Goal: Task Accomplishment & Management: Manage account settings

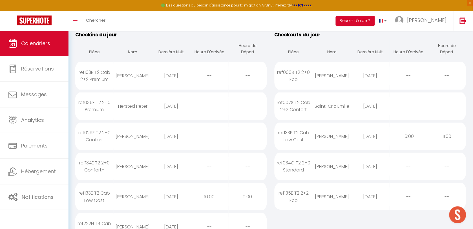
scroll to position [70, 0]
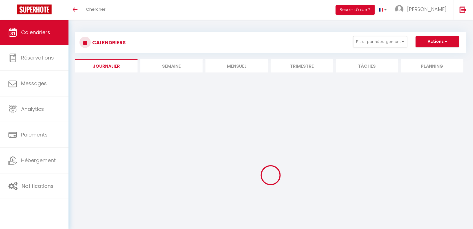
scroll to position [42, 0]
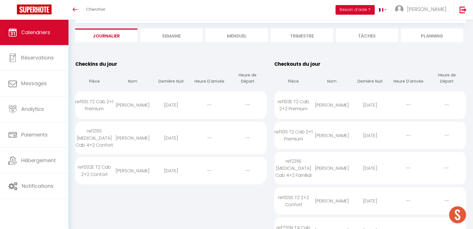
scroll to position [45, 0]
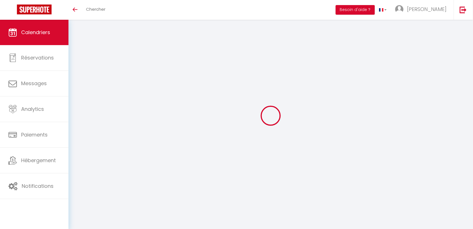
scroll to position [42, 0]
click at [40, 34] on span "Calendriers" at bounding box center [35, 32] width 29 height 7
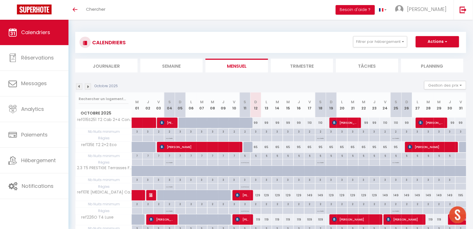
click at [113, 63] on li "Journalier" at bounding box center [106, 66] width 62 height 14
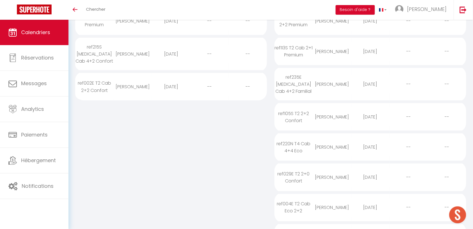
scroll to position [70, 0]
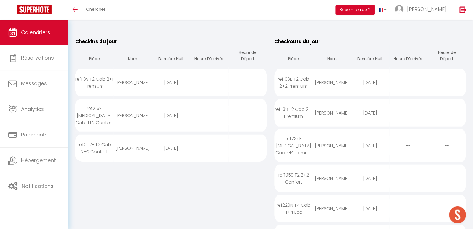
scroll to position [35, 0]
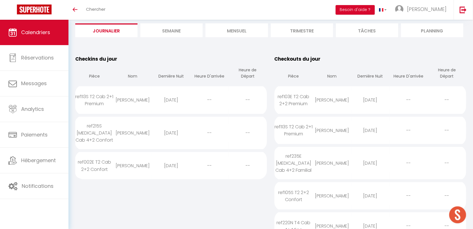
click at [232, 34] on li "Mensuel" at bounding box center [236, 30] width 62 height 14
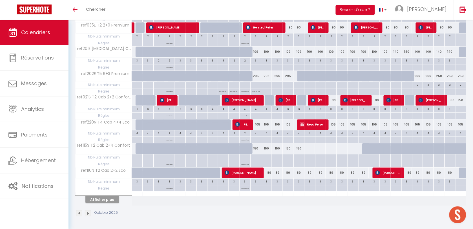
scroll to position [413, 0]
click at [102, 198] on button "Afficher plus" at bounding box center [102, 200] width 34 height 8
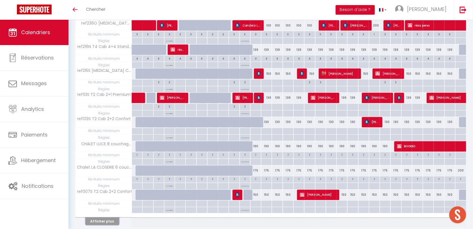
scroll to position [901, 0]
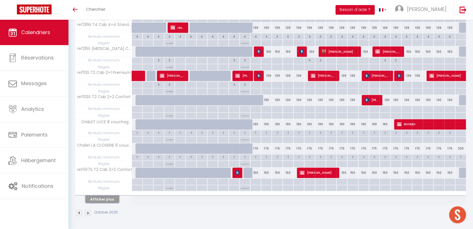
click at [105, 200] on button "Afficher plus" at bounding box center [102, 200] width 34 height 8
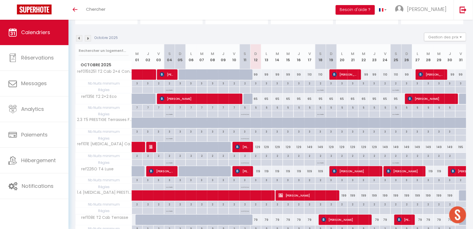
scroll to position [81, 0]
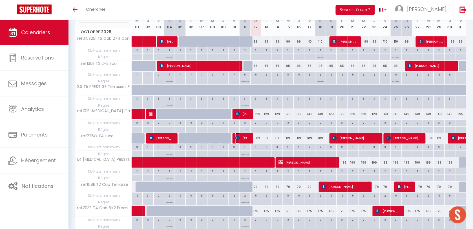
drag, startPoint x: 248, startPoint y: 138, endPoint x: 245, endPoint y: 146, distance: 8.5
click at [248, 138] on span "[PERSON_NAME]" at bounding box center [242, 138] width 14 height 11
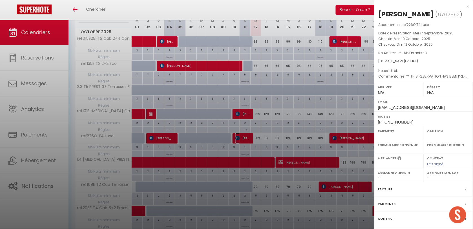
select select "OK"
select select "KO"
select select "0"
select select "1"
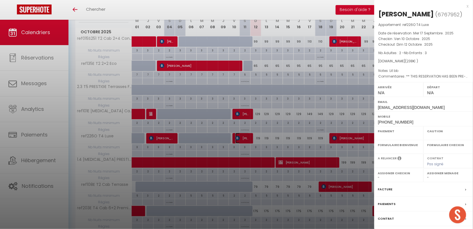
select select
click at [261, 6] on div at bounding box center [236, 114] width 473 height 229
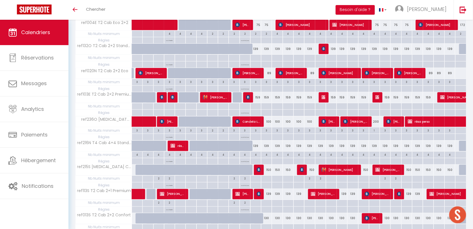
scroll to position [810, 0]
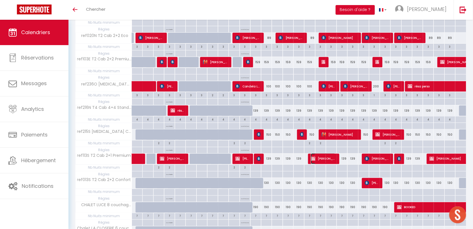
click at [321, 164] on span "[PERSON_NAME]" at bounding box center [323, 158] width 25 height 11
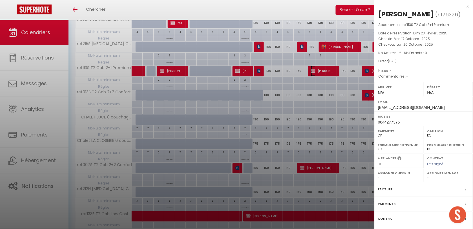
scroll to position [890, 0]
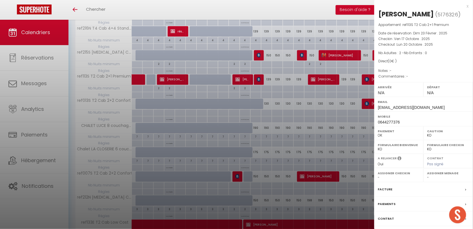
drag, startPoint x: 474, startPoint y: 157, endPoint x: 403, endPoint y: 201, distance: 82.8
click at [406, 197] on div "Facture" at bounding box center [423, 189] width 99 height 15
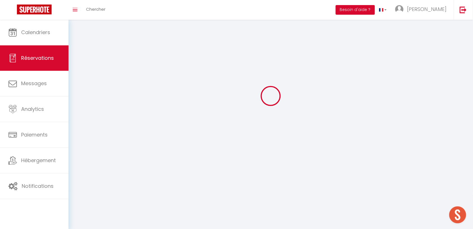
drag, startPoint x: 401, startPoint y: 53, endPoint x: 427, endPoint y: 26, distance: 37.9
click at [401, 53] on body "× Toggle navigation Toggle Search Toggle menubar Chercher BUTTON Besoin d'aide …" at bounding box center [236, 114] width 473 height 229
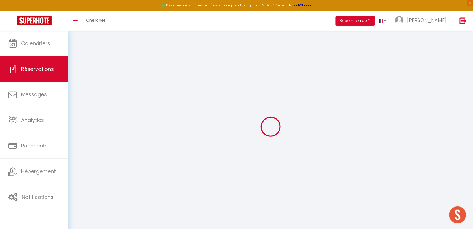
select select
checkbox input "false"
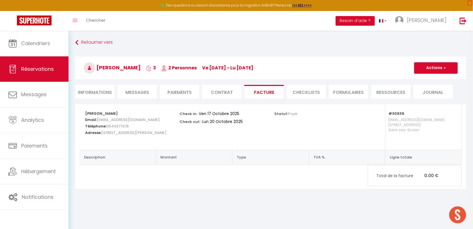
click at [433, 70] on button "Actions" at bounding box center [435, 67] width 43 height 11
click at [276, 129] on div "Statut: Payé" at bounding box center [318, 126] width 95 height 45
click at [97, 92] on li "Informations" at bounding box center [94, 92] width 39 height 14
select select
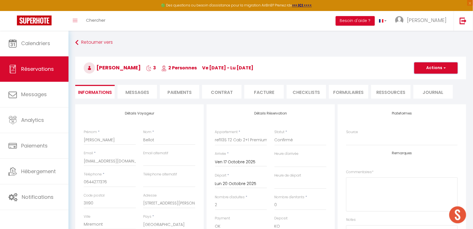
click at [440, 66] on button "Actions" at bounding box center [435, 67] width 43 height 11
click at [427, 95] on link "Supprimer" at bounding box center [430, 94] width 45 height 7
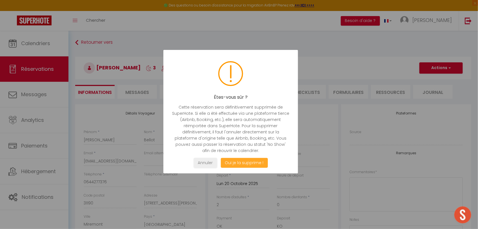
click at [246, 162] on button "Oui je la supprime !" at bounding box center [244, 163] width 47 height 10
select select "not_cancelled"
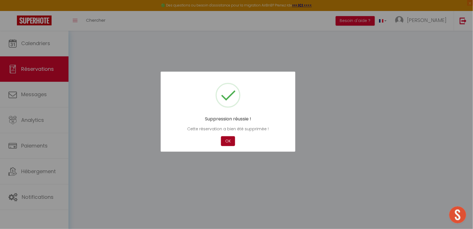
click at [227, 140] on button "OK" at bounding box center [228, 141] width 14 height 10
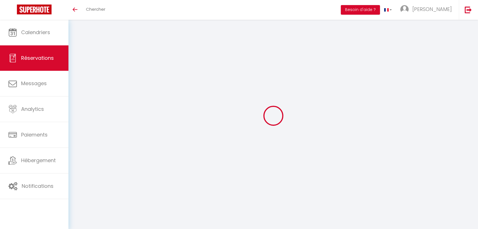
select select "not_cancelled"
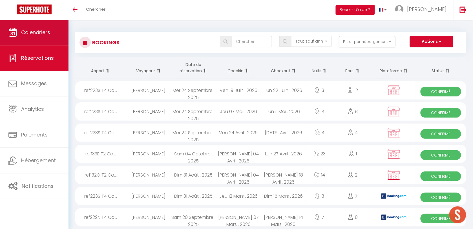
click at [30, 36] on link "Calendriers" at bounding box center [34, 32] width 68 height 25
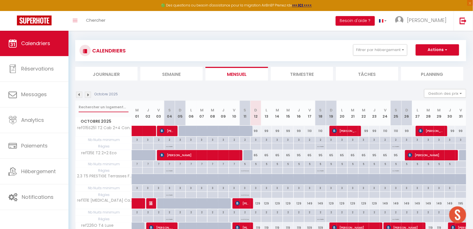
scroll to position [2, 0]
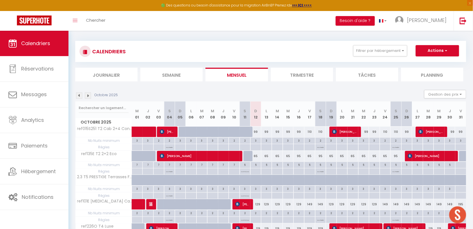
click at [112, 75] on li "Journalier" at bounding box center [106, 75] width 62 height 14
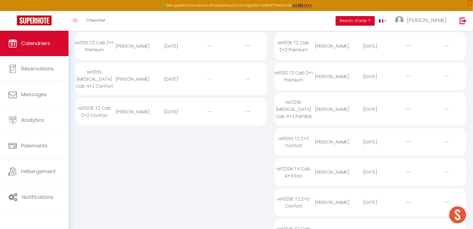
scroll to position [108, 0]
